Goal: Task Accomplishment & Management: Manage account settings

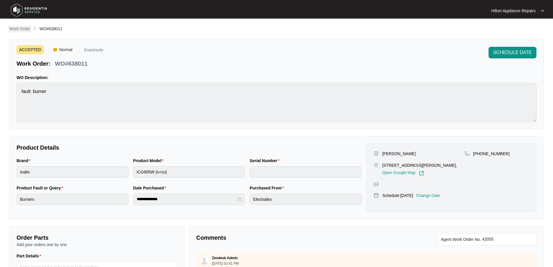
scroll to position [128, 0]
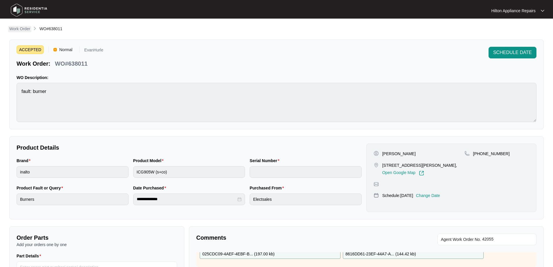
click at [18, 28] on p "Work Order" at bounding box center [19, 29] width 21 height 6
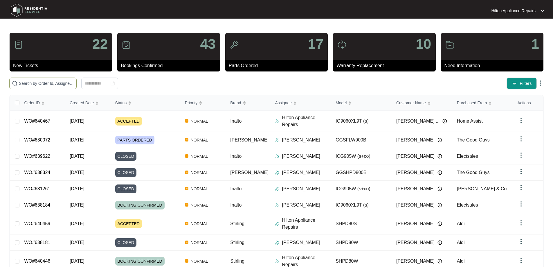
drag, startPoint x: 68, startPoint y: 81, endPoint x: 69, endPoint y: 78, distance: 3.0
click at [69, 79] on span at bounding box center [42, 83] width 67 height 12
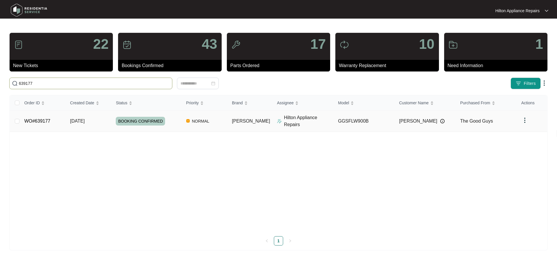
type input "639177"
click at [235, 116] on td "[PERSON_NAME]" at bounding box center [249, 121] width 45 height 21
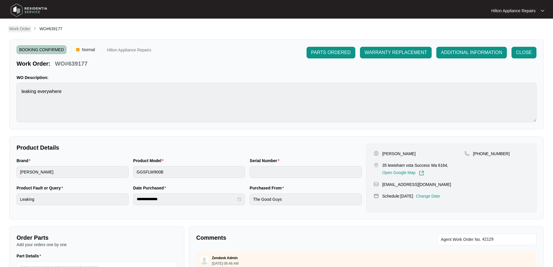
click at [18, 26] on p "Work Order" at bounding box center [19, 29] width 21 height 6
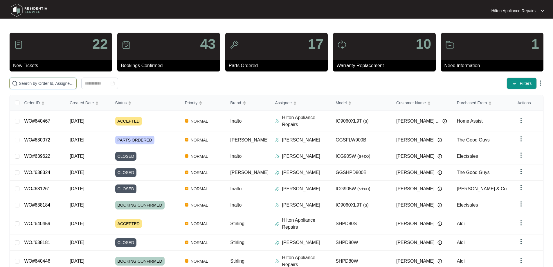
click at [74, 82] on input "text" at bounding box center [46, 83] width 55 height 6
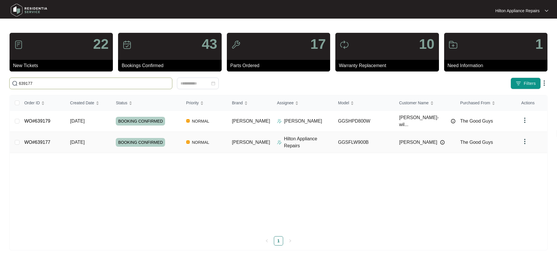
type input "639177"
click at [277, 135] on div "Hilton Appliance Repairs" at bounding box center [305, 142] width 57 height 14
click at [277, 140] on img at bounding box center [279, 142] width 5 height 5
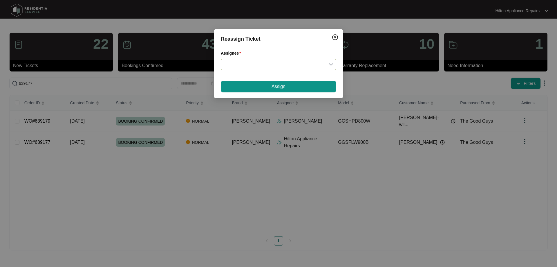
click at [258, 66] on input "Assignee" at bounding box center [278, 64] width 108 height 11
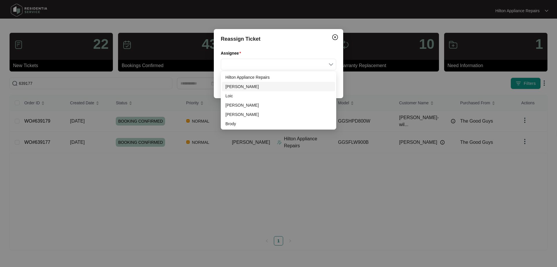
click at [252, 88] on div "[PERSON_NAME]" at bounding box center [278, 86] width 106 height 6
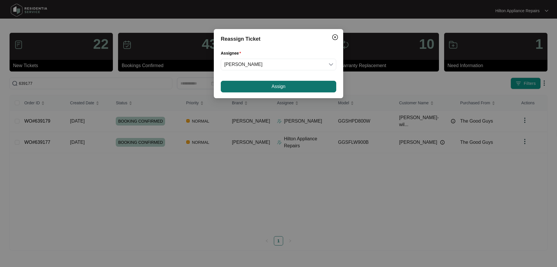
click at [283, 88] on span "Assign" at bounding box center [279, 86] width 14 height 7
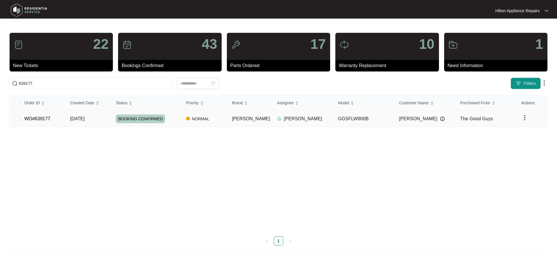
click at [178, 111] on td "BOOKING CONFIRMED" at bounding box center [146, 119] width 70 height 16
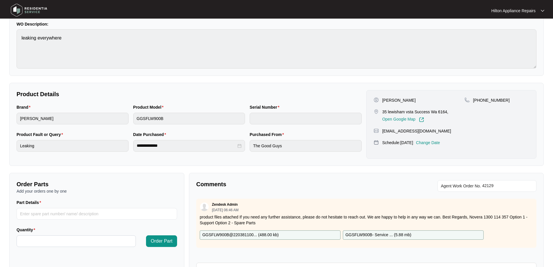
scroll to position [118, 0]
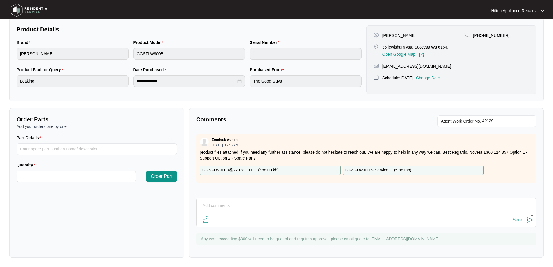
click at [288, 203] on textarea at bounding box center [366, 208] width 334 height 15
paste textarea "Checked washing machine found it is overfilling requires a new pressure switch …"
type textarea "Checked washing machine found it is overfilling requires a new pressure switch …"
click at [45, 152] on input "Part Details" at bounding box center [97, 149] width 160 height 12
paste input "17438100001348"
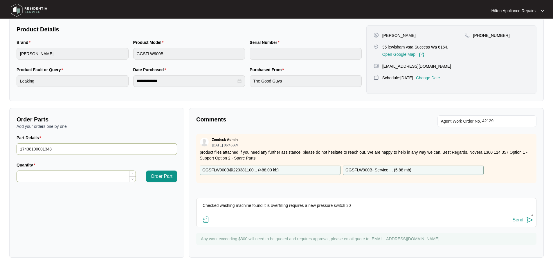
type input "17438100001348"
click at [53, 177] on input "Quantity" at bounding box center [76, 176] width 119 height 11
type input "*"
click at [157, 177] on span "Order Part" at bounding box center [162, 176] width 22 height 7
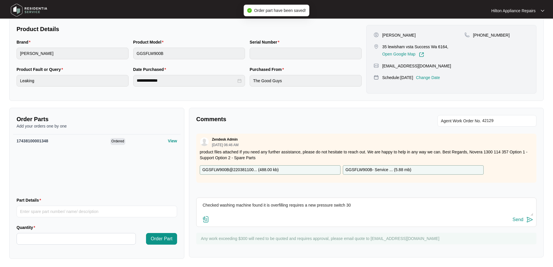
click at [361, 205] on textarea "Checked washing machine found it is overfilling requires a new pressure switch …" at bounding box center [366, 207] width 334 height 15
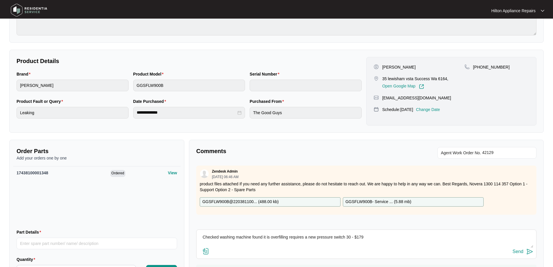
scroll to position [87, 0]
type textarea "Checked washing machine found it is overfilling requires a new pressure switch …"
click at [205, 252] on img at bounding box center [205, 250] width 7 height 7
click at [0, 0] on input "file" at bounding box center [0, 0] width 0 height 0
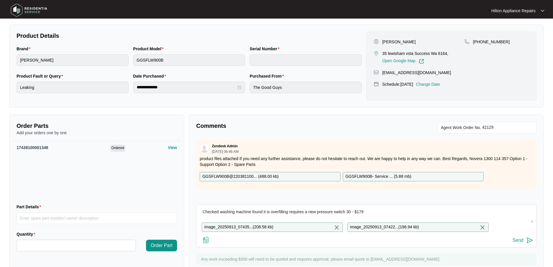
scroll to position [137, 0]
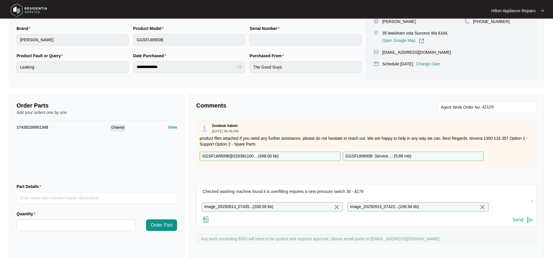
click at [521, 221] on div "Send" at bounding box center [517, 219] width 11 height 5
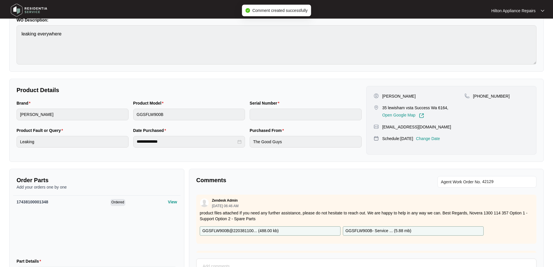
scroll to position [0, 0]
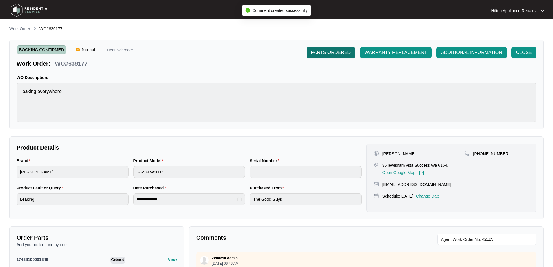
click at [331, 52] on span "PARTS ORDERED" at bounding box center [330, 52] width 39 height 7
